Goal: Information Seeking & Learning: Learn about a topic

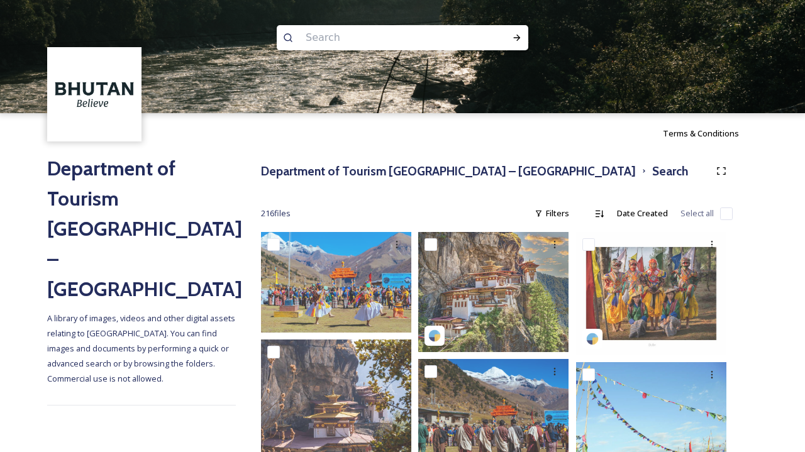
scroll to position [28, 0]
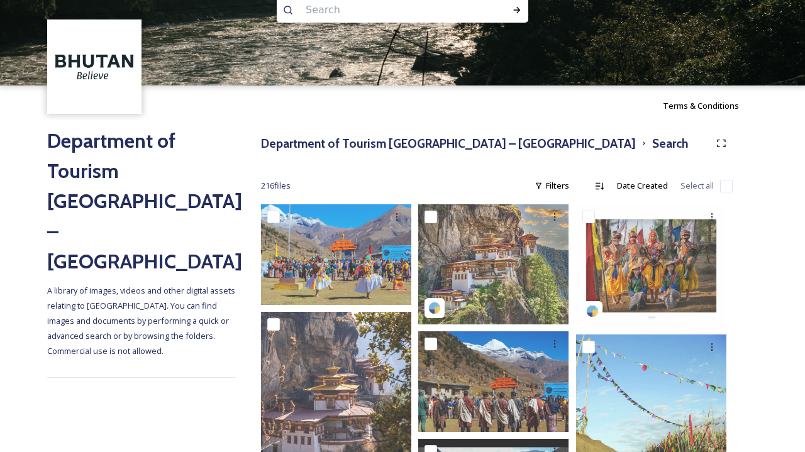
click at [384, 4] on input at bounding box center [385, 10] width 172 height 28
type input "bhutan map"
click at [515, 16] on div "Run Search" at bounding box center [517, 10] width 23 height 23
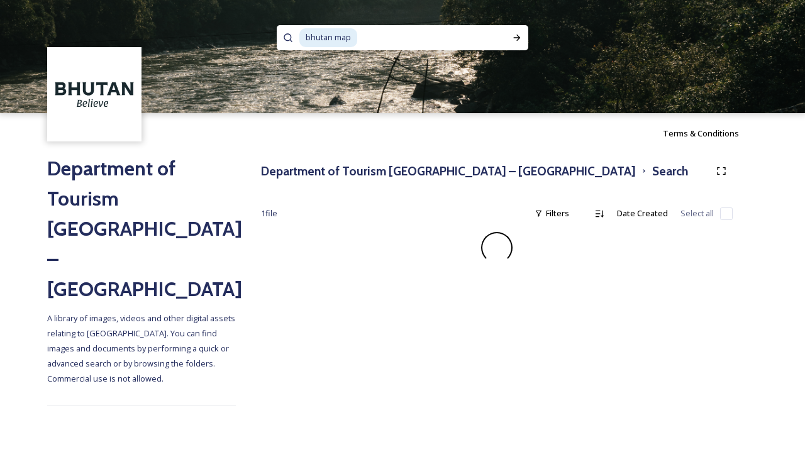
click at [423, 33] on input at bounding box center [429, 38] width 143 height 28
type input "b"
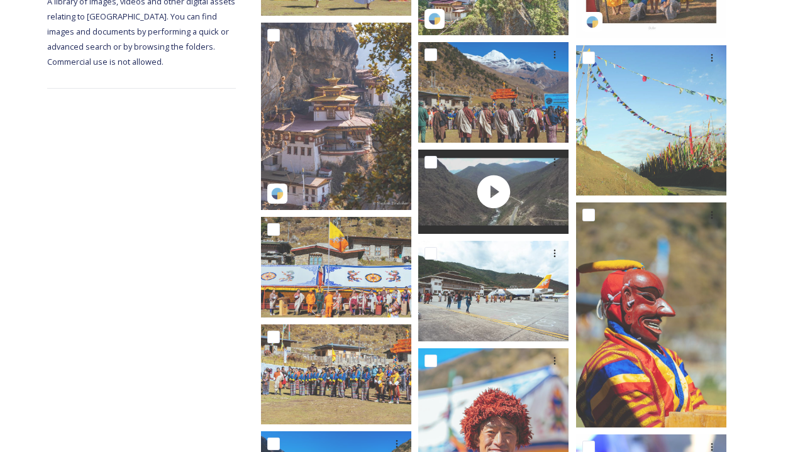
scroll to position [314, 0]
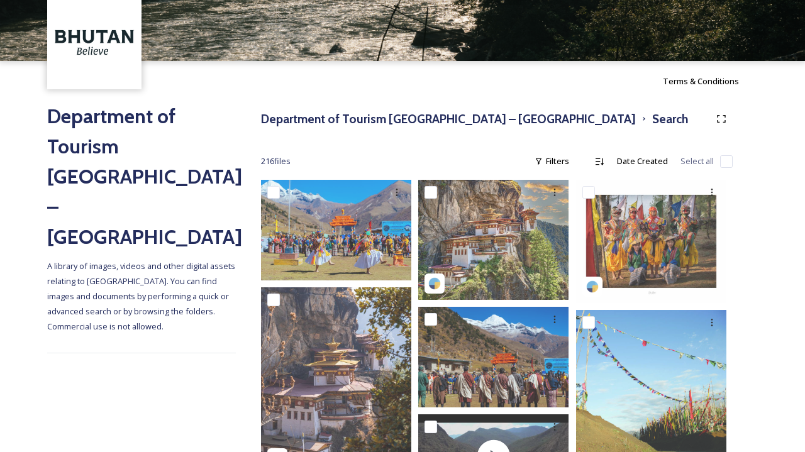
scroll to position [470, 0]
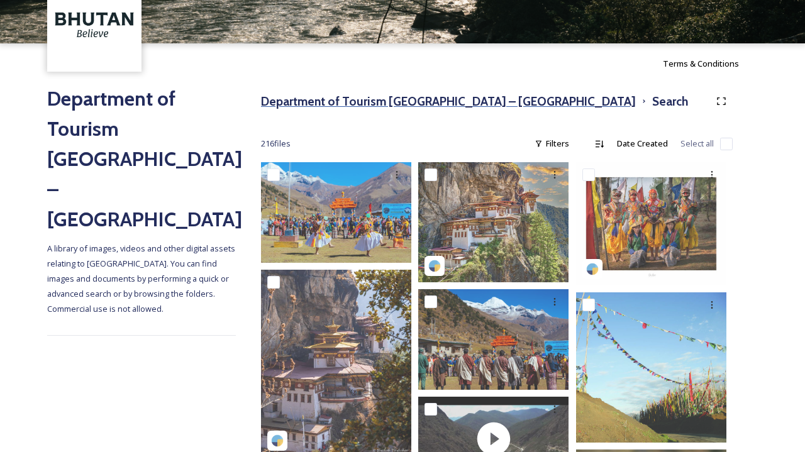
scroll to position [72, 0]
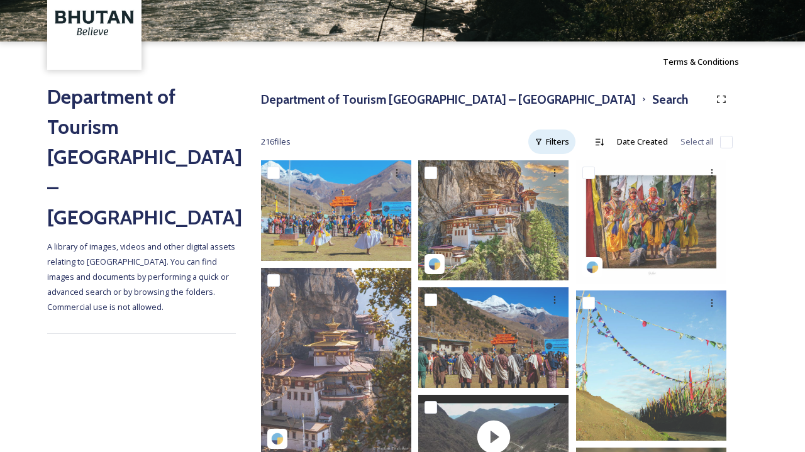
click at [558, 139] on div "Filters" at bounding box center [551, 142] width 47 height 25
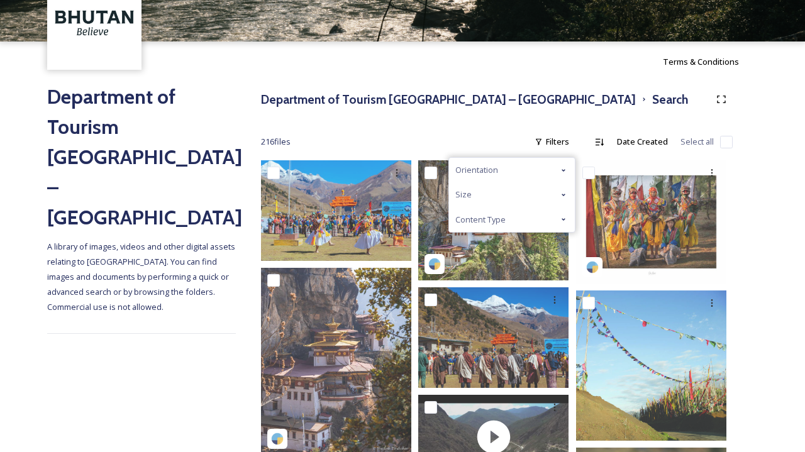
click at [494, 215] on span "Content Type" at bounding box center [480, 220] width 50 height 12
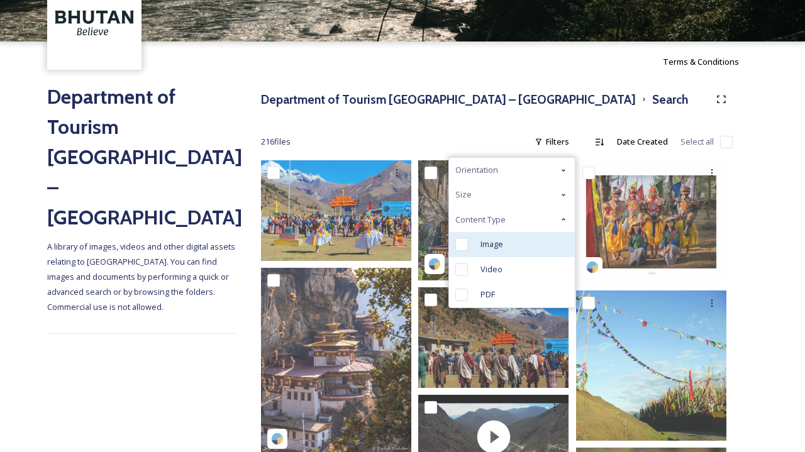
click at [491, 248] on span "Image" at bounding box center [491, 244] width 23 height 12
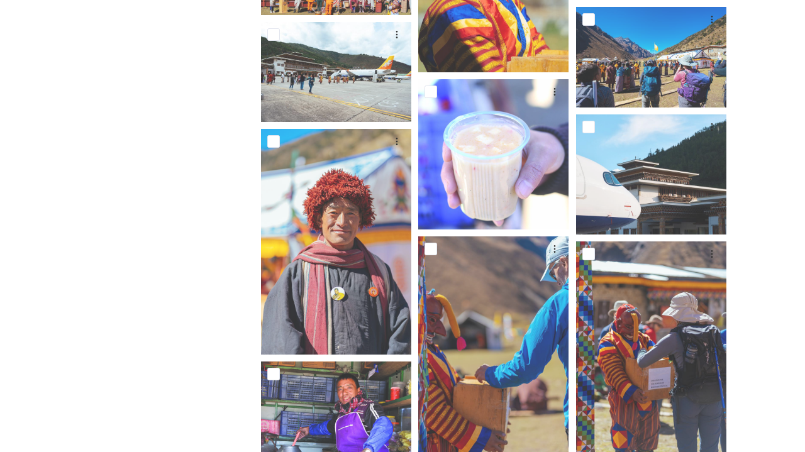
scroll to position [474, 0]
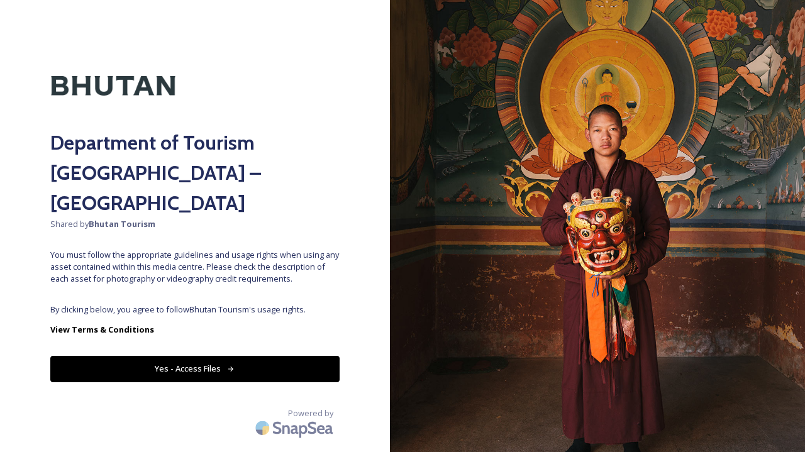
click at [270, 356] on button "Yes - Access Files" at bounding box center [194, 369] width 289 height 26
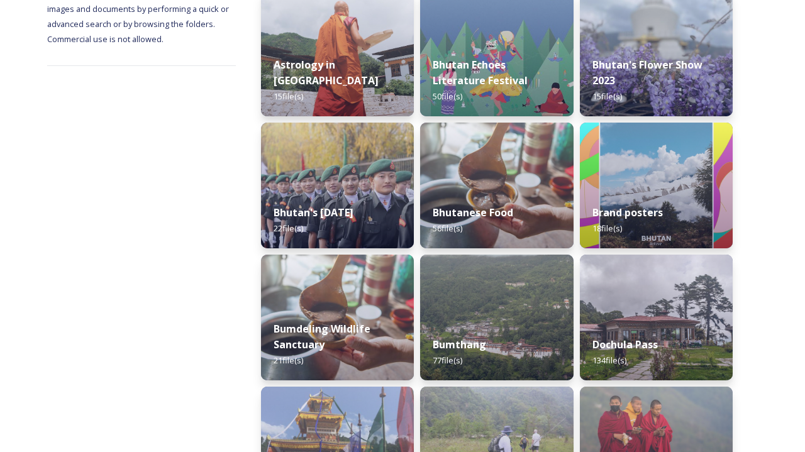
scroll to position [213, 0]
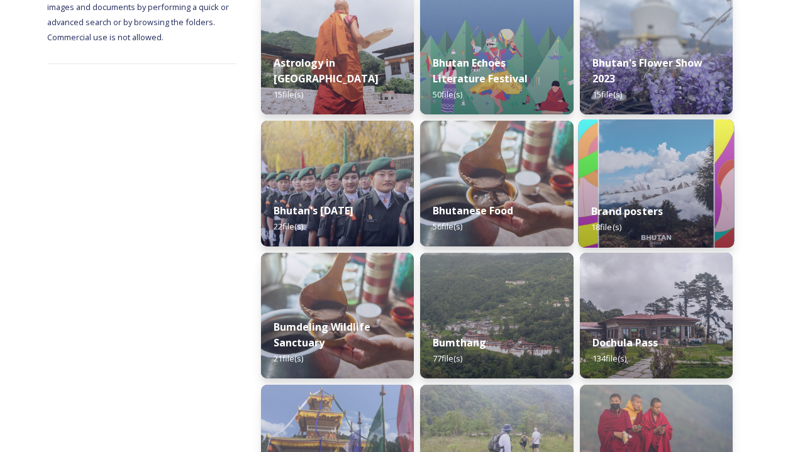
click at [643, 206] on strong "Brand posters" at bounding box center [627, 211] width 72 height 14
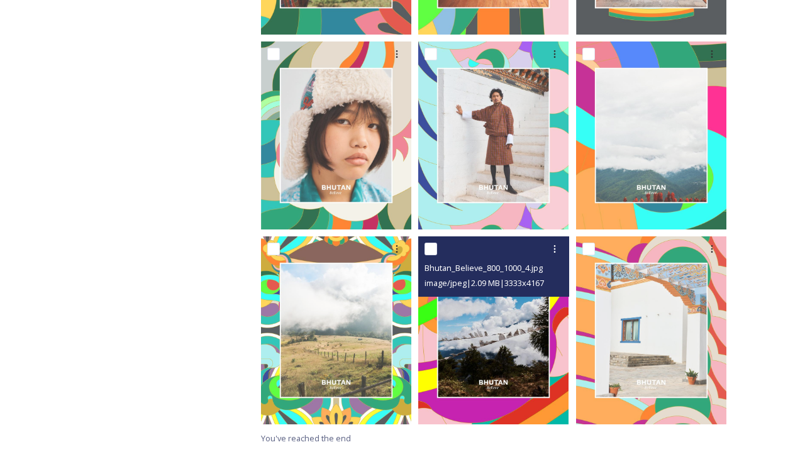
scroll to position [976, 0]
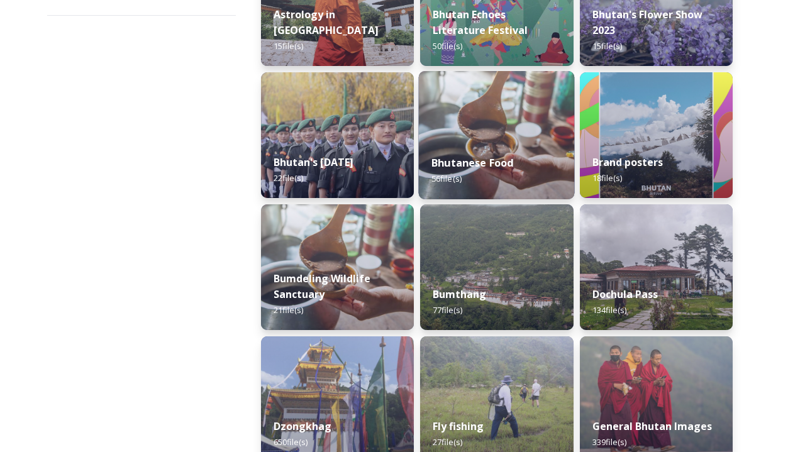
scroll to position [272, 0]
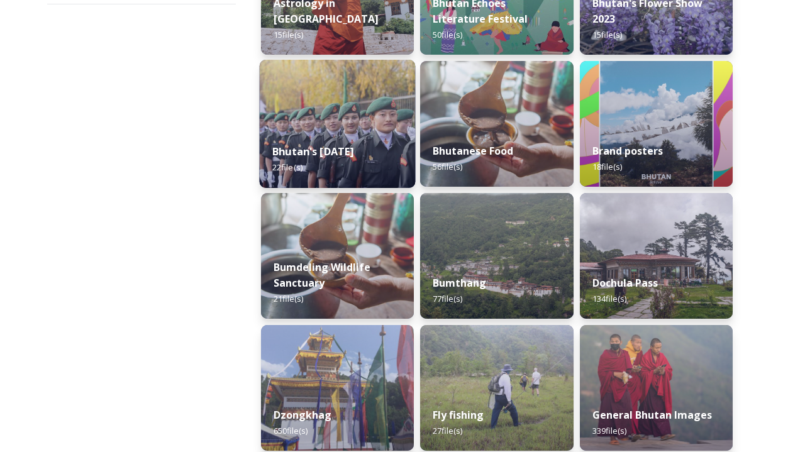
click at [384, 131] on div "Bhutan's National Day 2022 22 file(s)" at bounding box center [338, 159] width 156 height 57
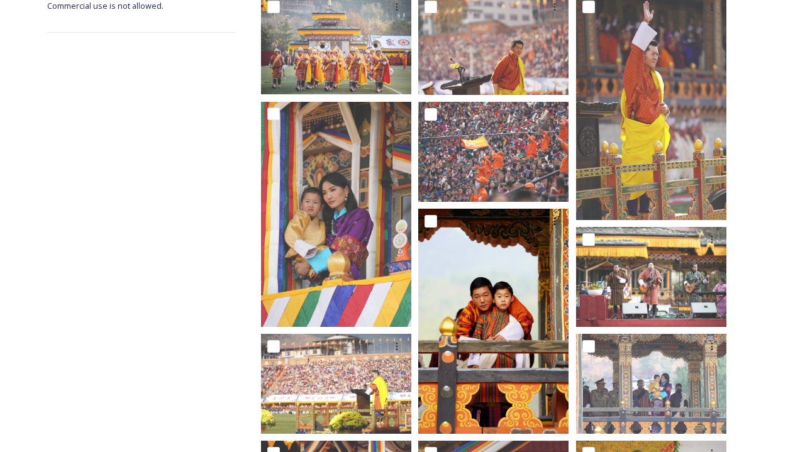
scroll to position [141, 0]
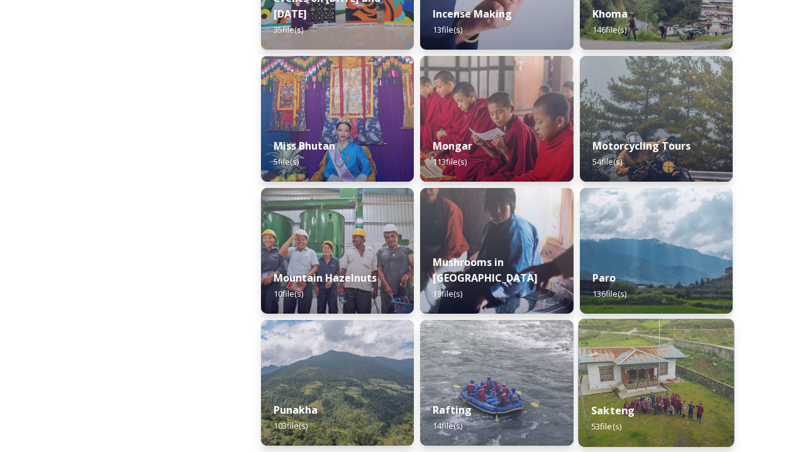
scroll to position [942, 0]
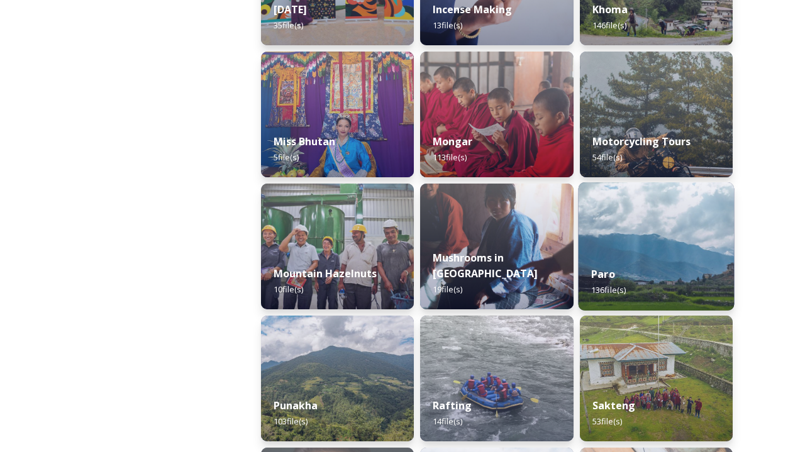
click at [626, 255] on div "Paro 136 file(s)" at bounding box center [656, 281] width 156 height 57
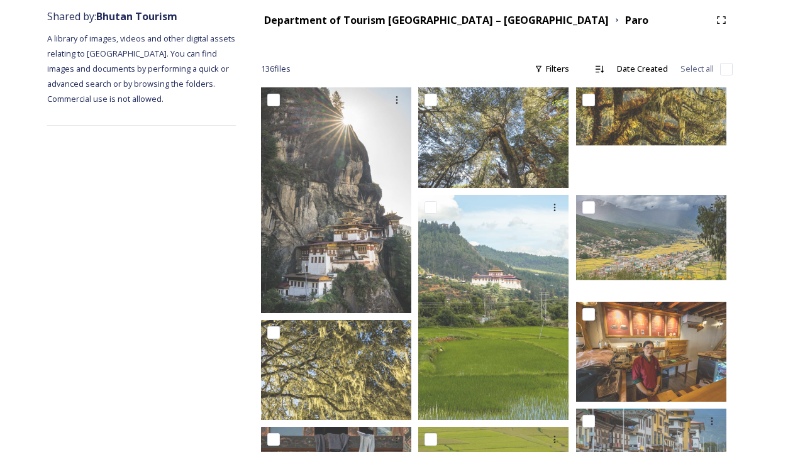
scroll to position [167, 0]
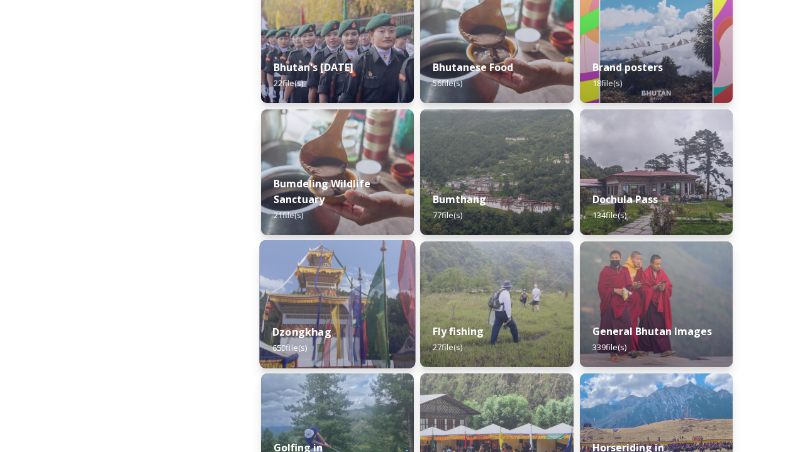
scroll to position [360, 0]
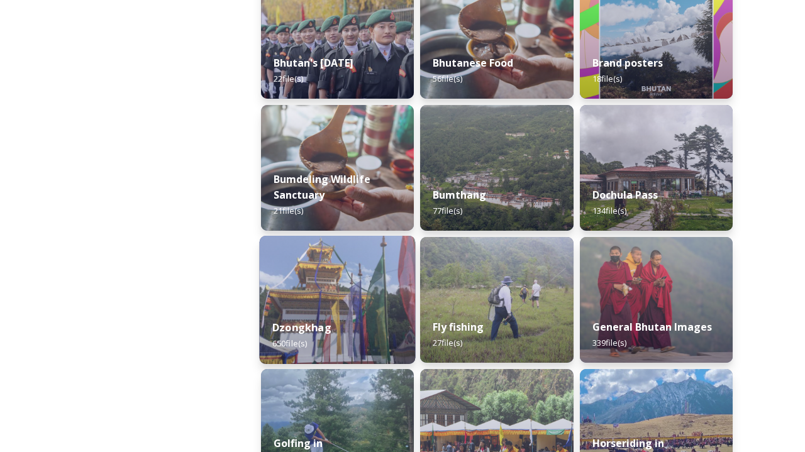
click at [372, 313] on div "Dzongkhag 650 file(s)" at bounding box center [338, 335] width 156 height 57
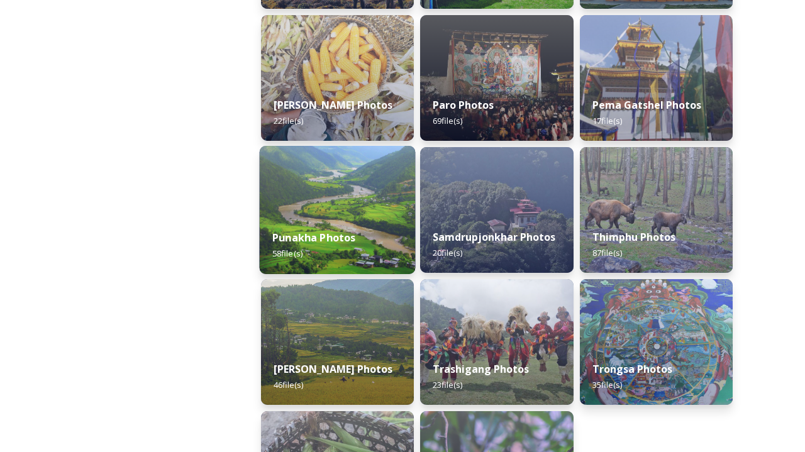
scroll to position [457, 0]
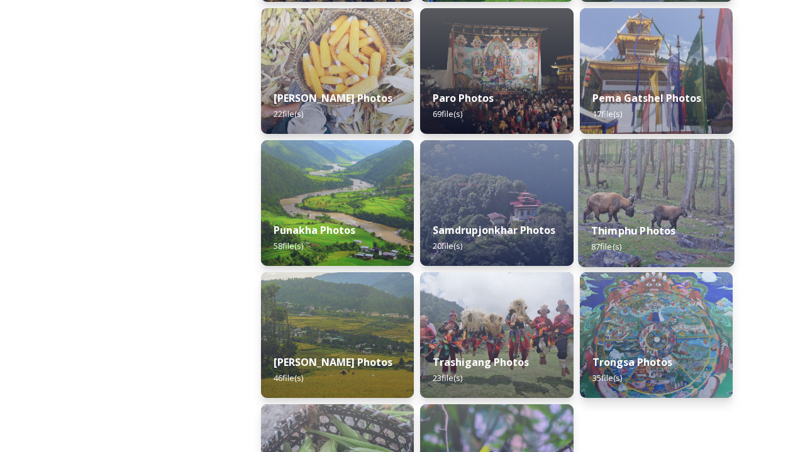
click at [663, 210] on img at bounding box center [656, 203] width 156 height 128
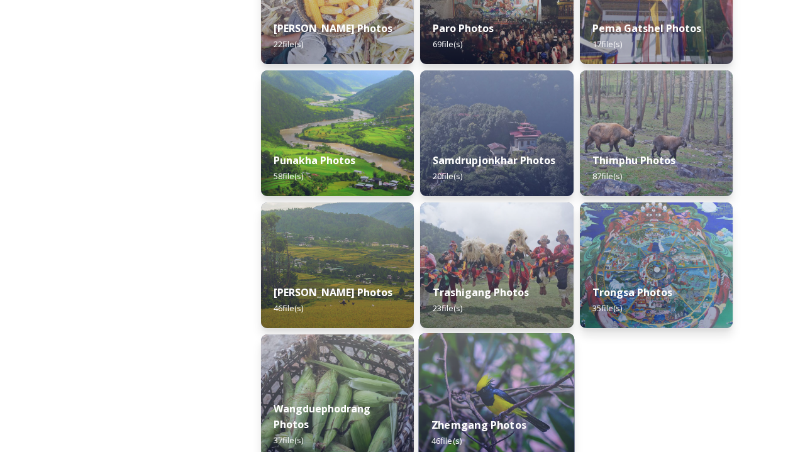
scroll to position [505, 0]
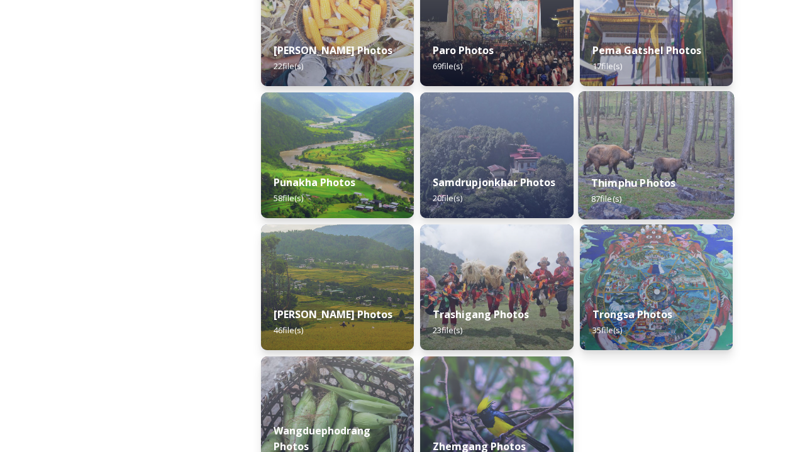
click at [607, 209] on div "Thimphu Photos 87 file(s)" at bounding box center [656, 190] width 156 height 57
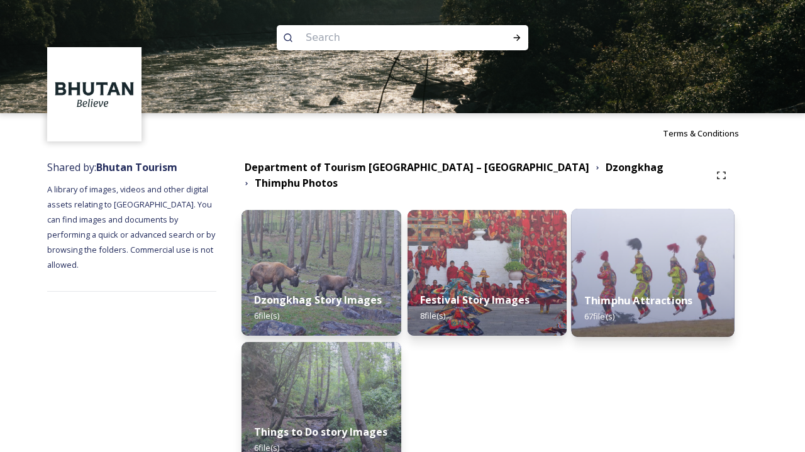
click at [624, 284] on div "Thimphu Attractions 67 file(s)" at bounding box center [653, 308] width 163 height 57
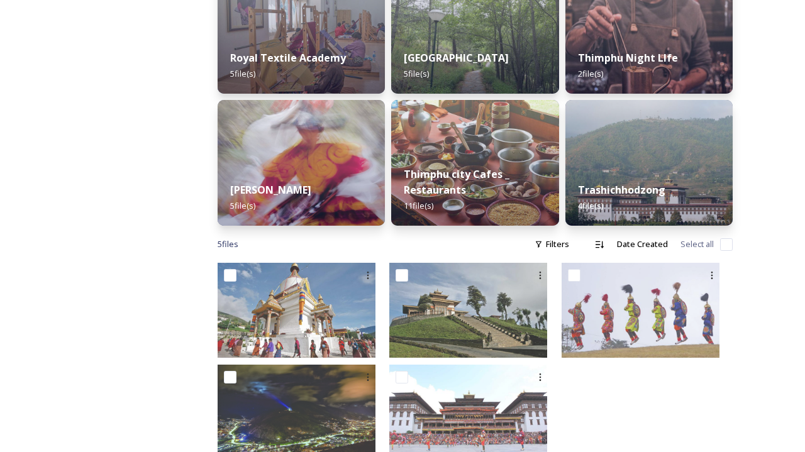
scroll to position [618, 0]
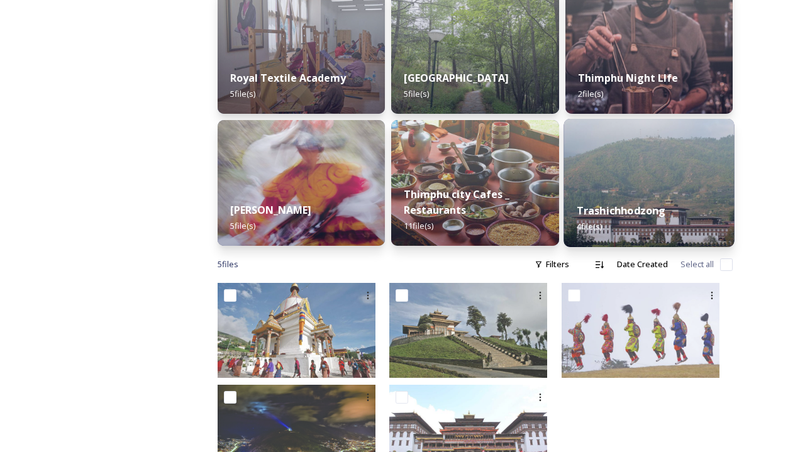
click at [628, 176] on img at bounding box center [648, 183] width 171 height 128
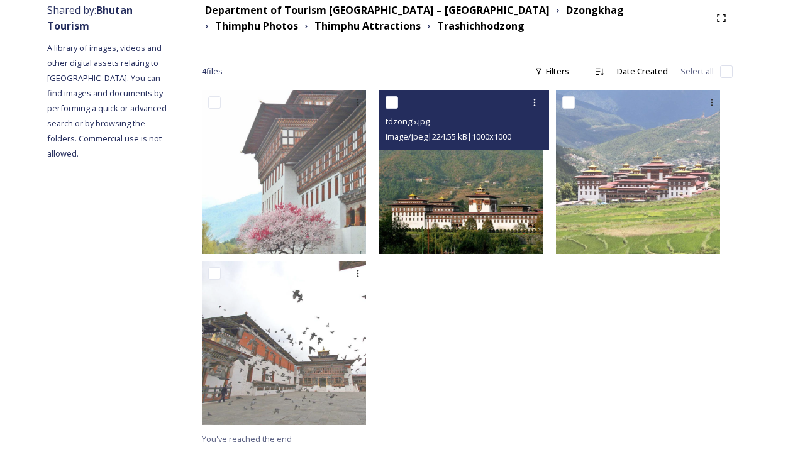
scroll to position [157, 0]
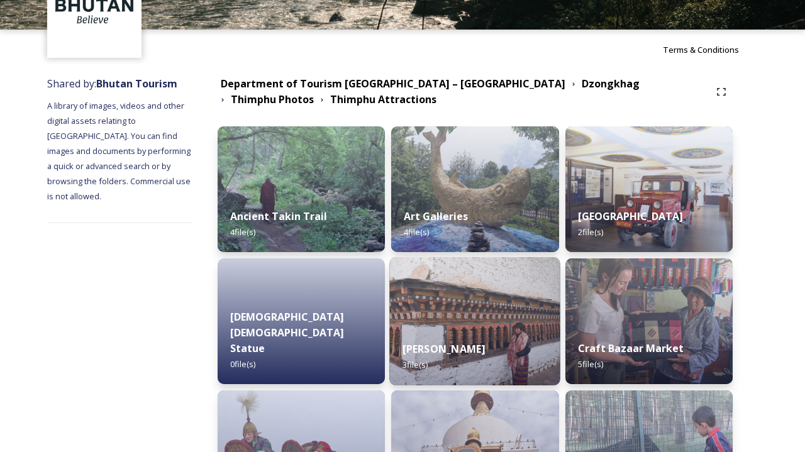
scroll to position [79, 0]
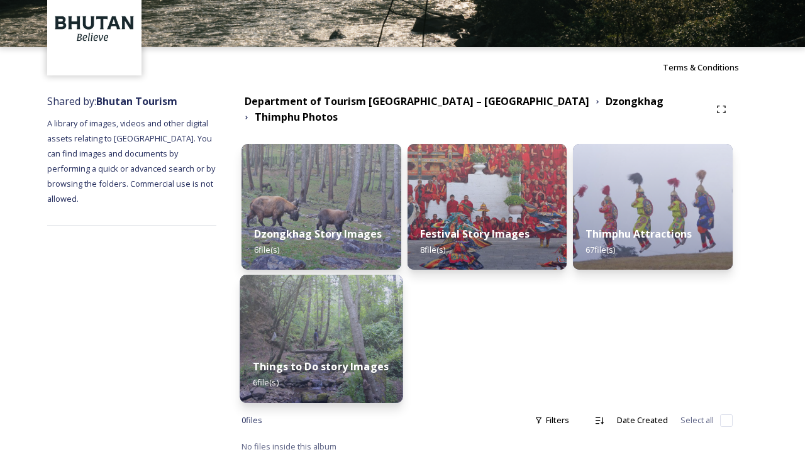
scroll to position [65, 0]
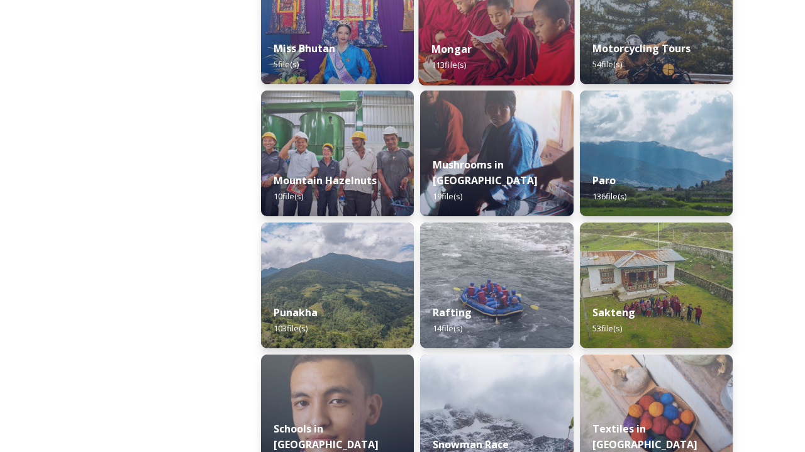
scroll to position [1040, 0]
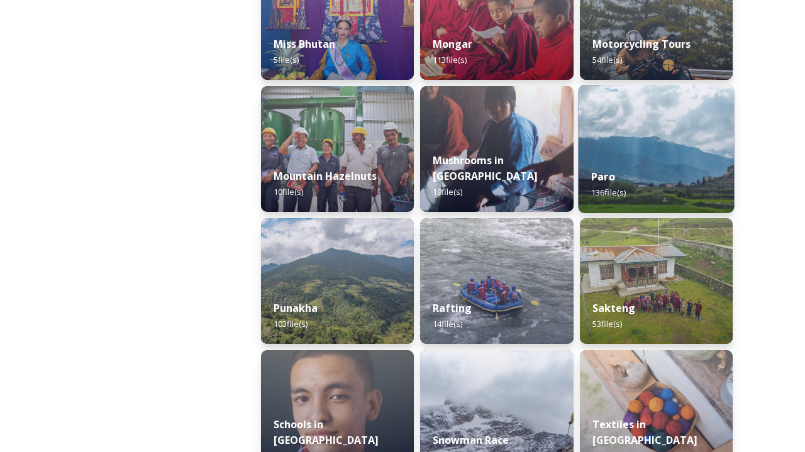
click at [610, 184] on div "Paro 136 file(s)" at bounding box center [656, 184] width 156 height 57
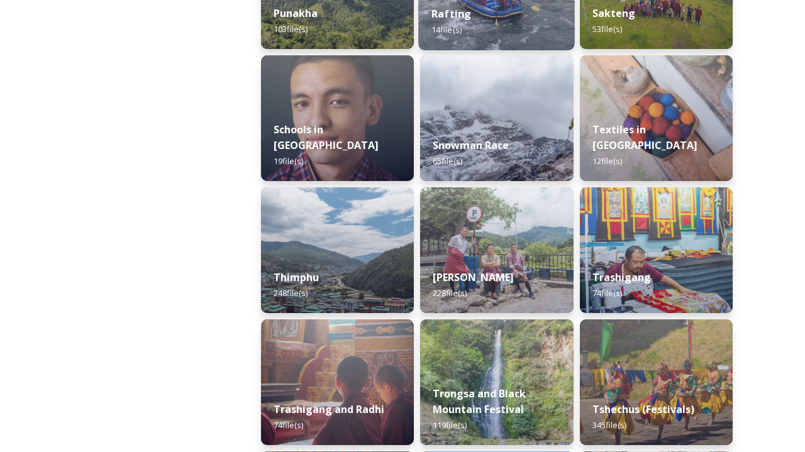
scroll to position [1336, 0]
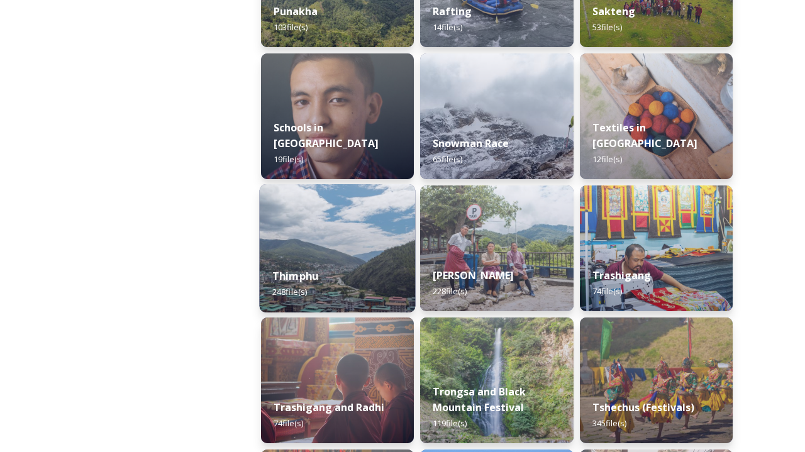
click at [374, 270] on div "Thimphu 248 file(s)" at bounding box center [338, 283] width 156 height 57
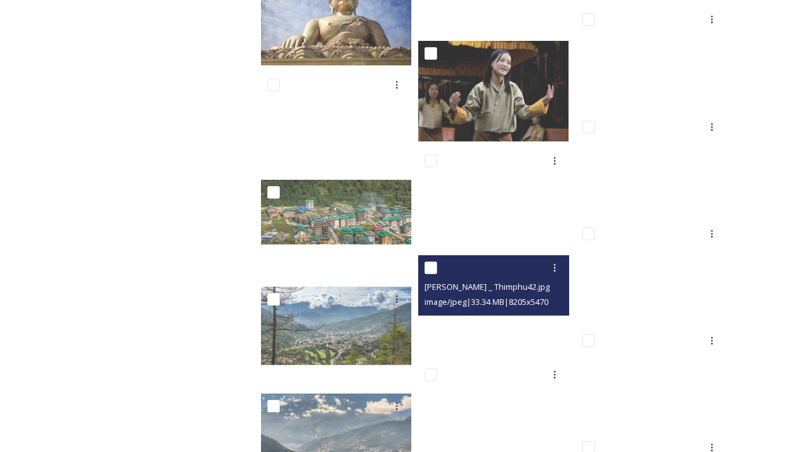
scroll to position [1702, 0]
